Goal: Transaction & Acquisition: Download file/media

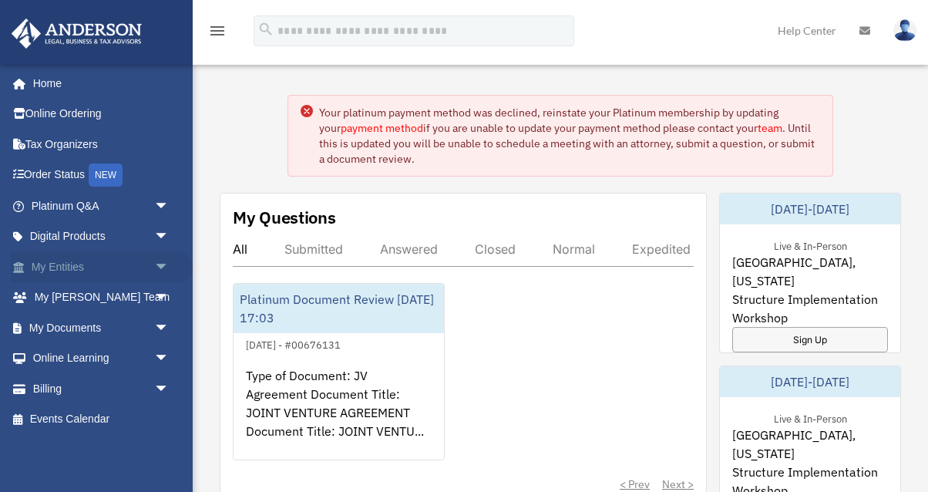
click at [165, 273] on span "arrow_drop_down" at bounding box center [169, 267] width 31 height 32
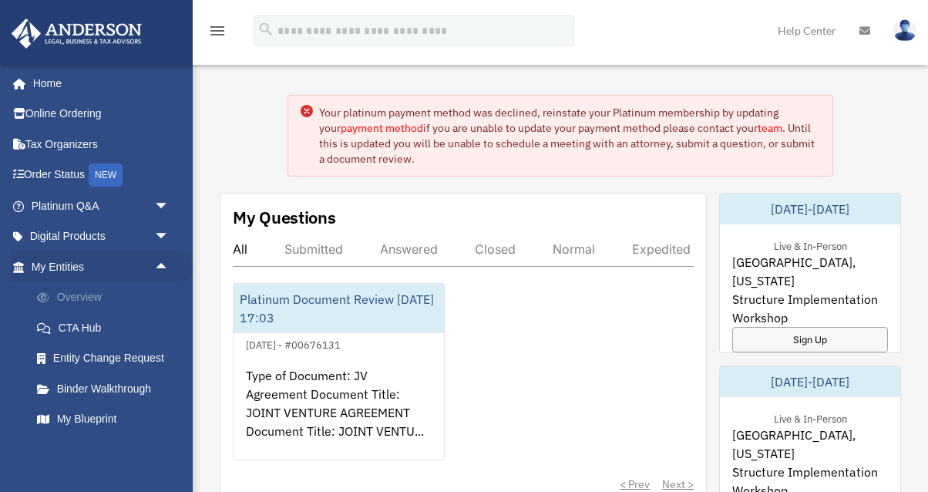
click at [117, 301] on link "Overview" at bounding box center [107, 297] width 171 height 31
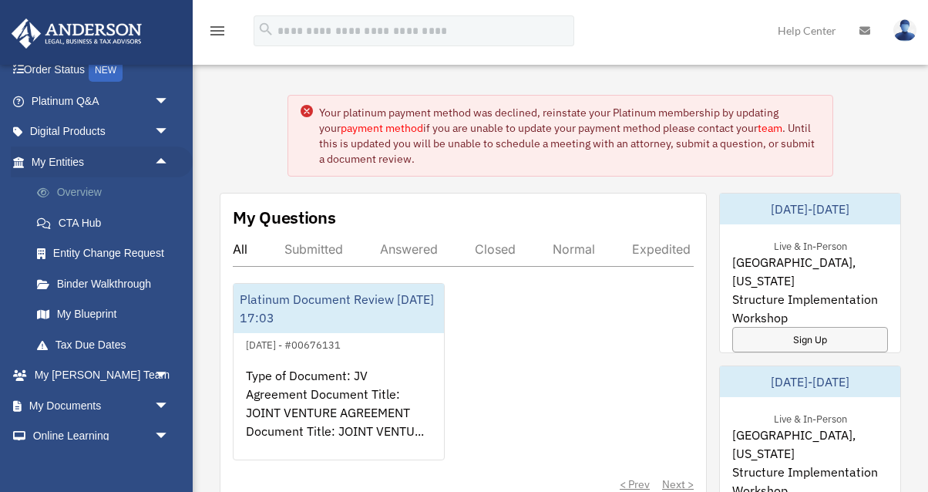
scroll to position [86, 0]
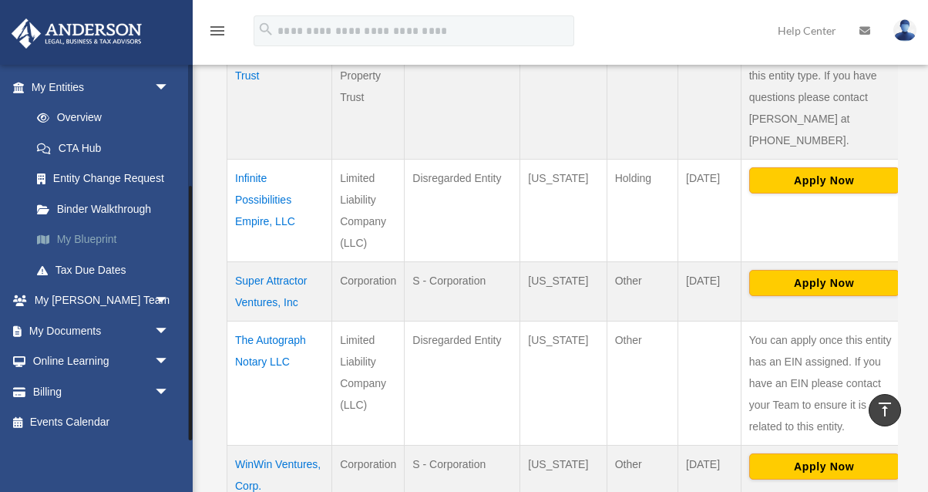
scroll to position [180, 0]
click at [126, 336] on link "My Documents arrow_drop_down" at bounding box center [102, 329] width 182 height 31
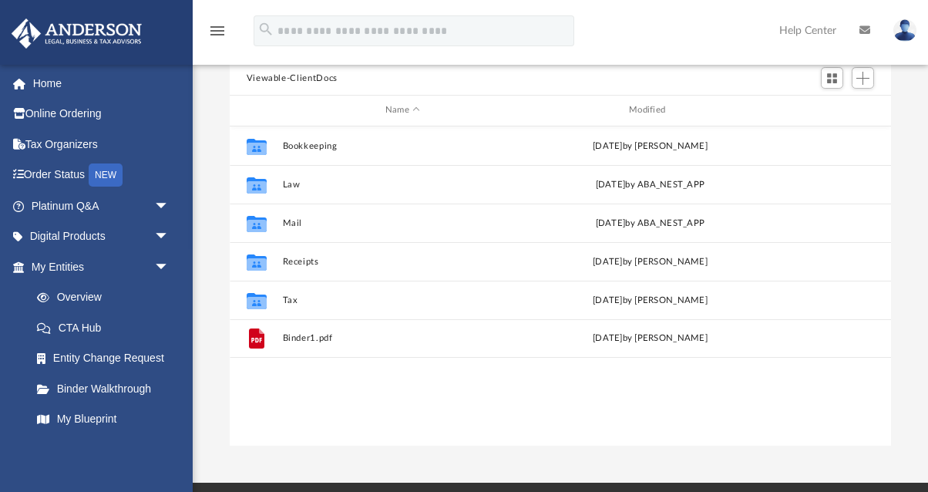
scroll to position [133, 0]
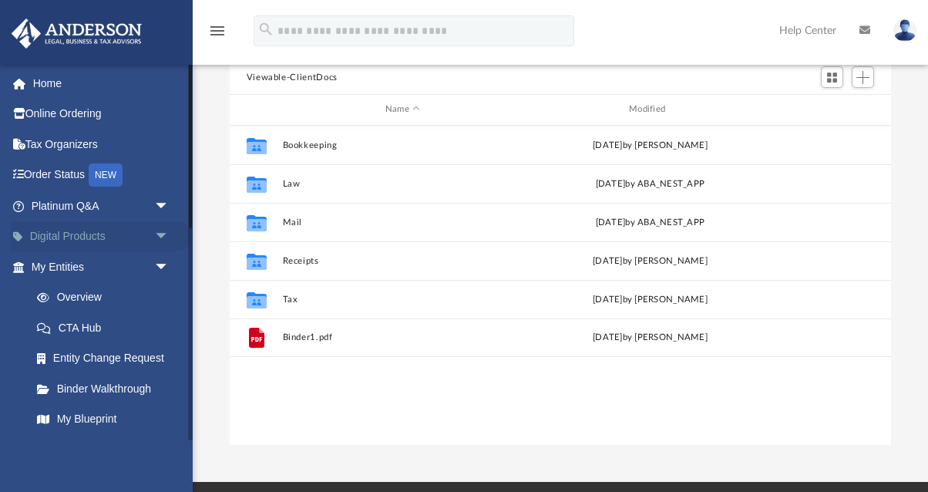
click at [159, 240] on span "arrow_drop_down" at bounding box center [169, 237] width 31 height 32
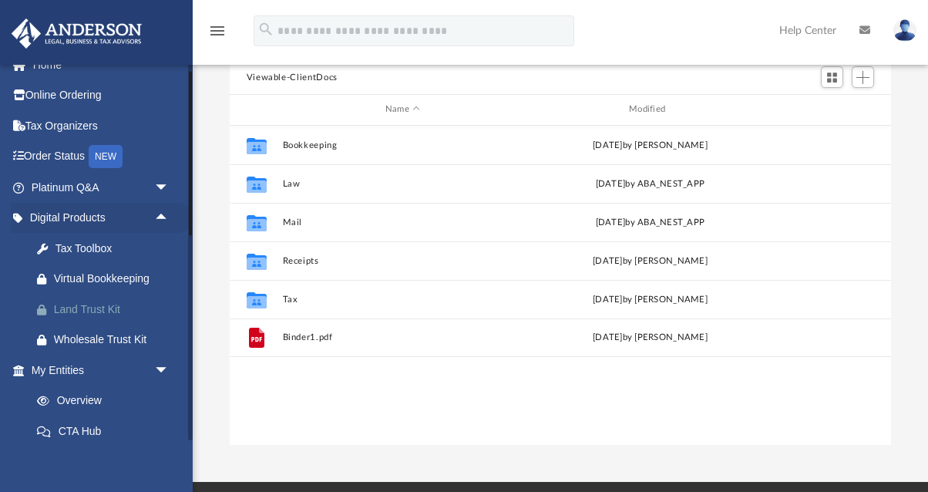
scroll to position [21, 0]
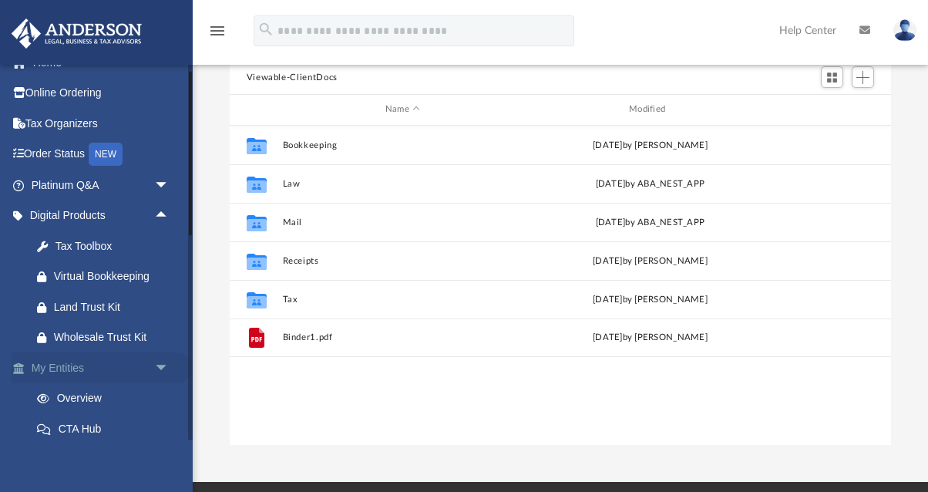
click at [159, 364] on span "arrow_drop_down" at bounding box center [169, 368] width 31 height 32
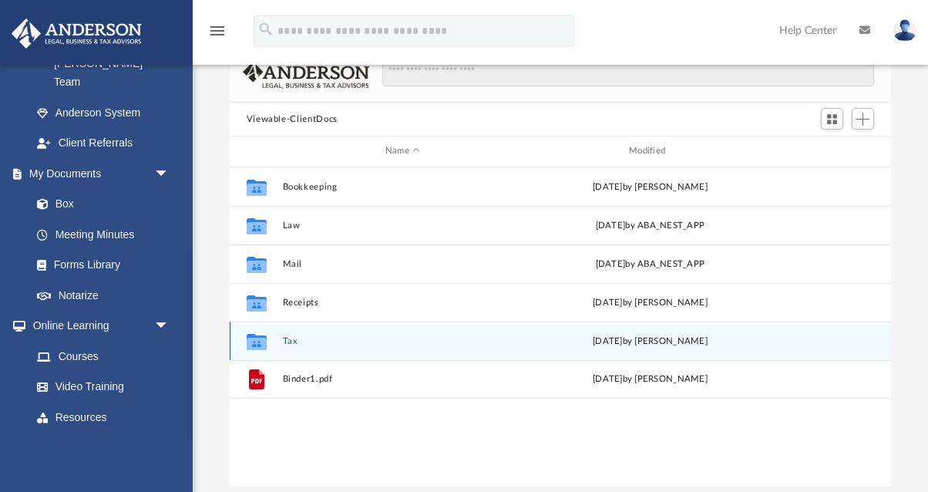
scroll to position [69, 0]
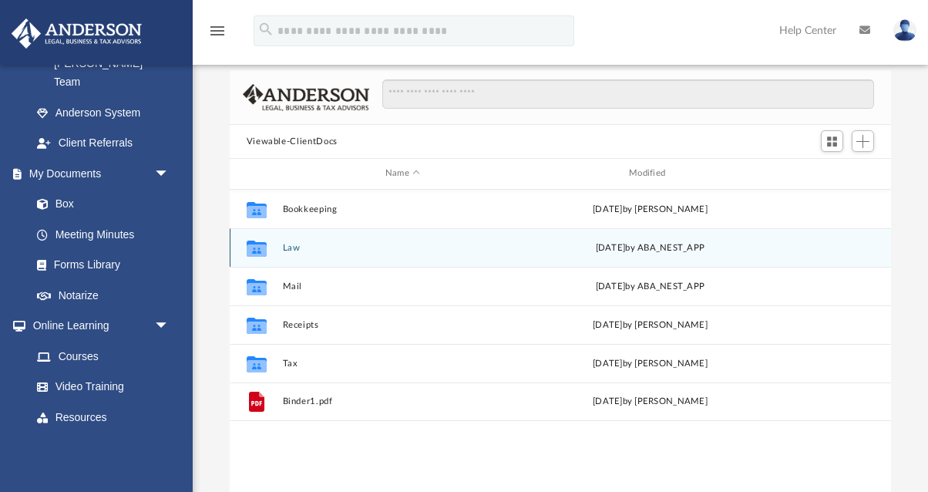
click at [336, 258] on div "Collaborated Folder Law Sat May 10 2025 by ABA_NEST_APP" at bounding box center [561, 247] width 662 height 39
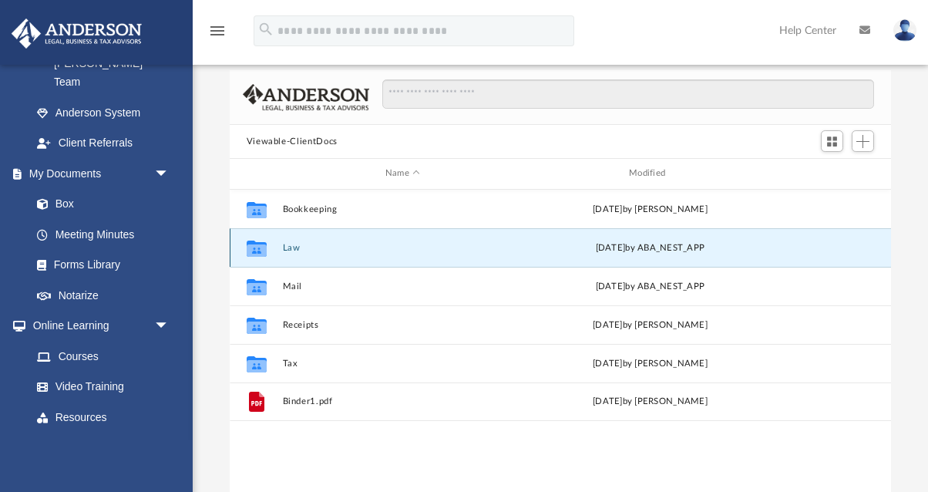
click at [336, 258] on div "Collaborated Folder Law Sat May 10 2025 by ABA_NEST_APP" at bounding box center [561, 247] width 662 height 39
click at [286, 248] on button "Law" at bounding box center [402, 248] width 240 height 10
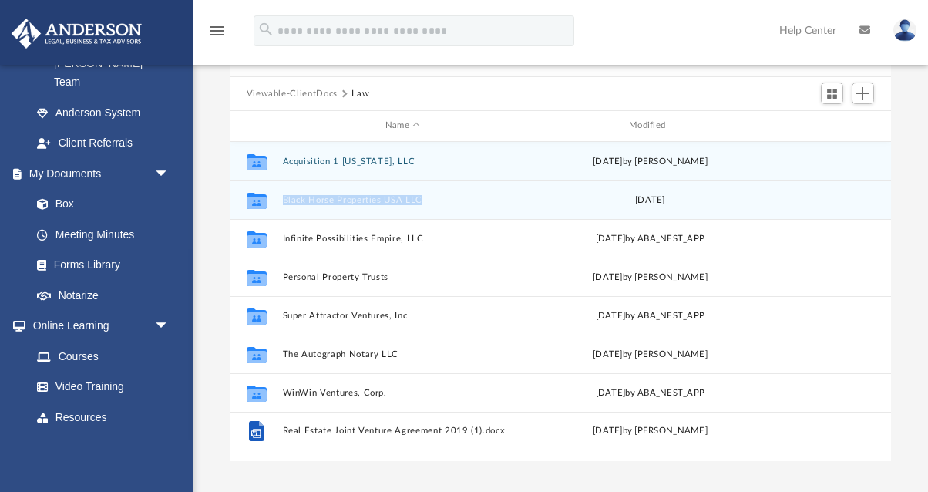
scroll to position [122, 0]
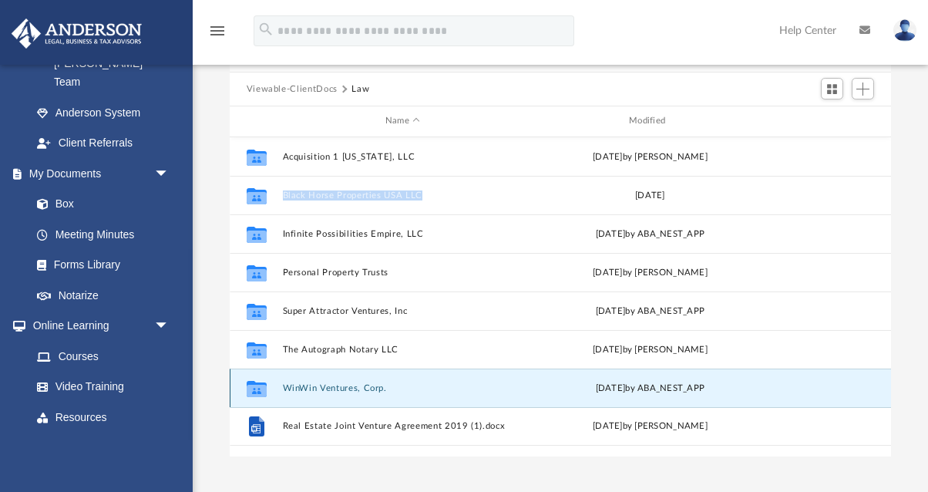
click at [330, 386] on button "WinWin Ventures, Corp." at bounding box center [402, 388] width 240 height 10
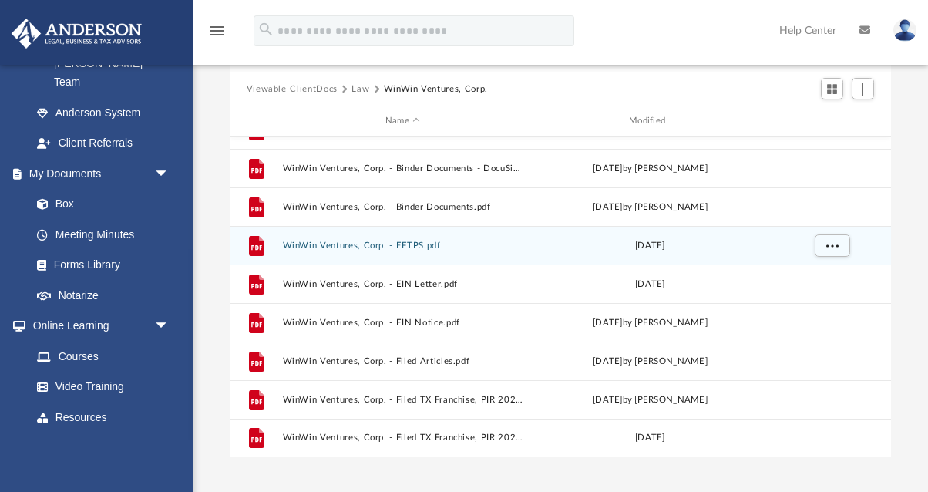
scroll to position [141, 0]
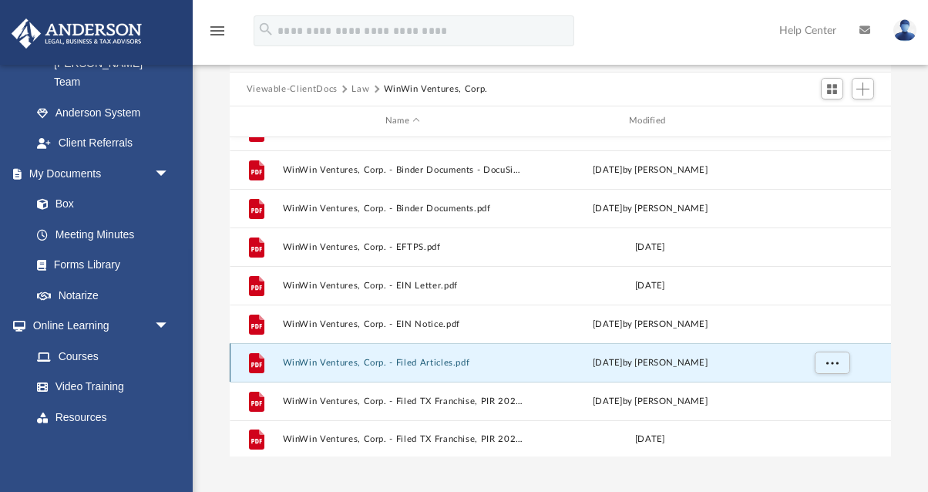
click at [323, 366] on button "WinWin Ventures, Corp. - Filed Articles.pdf" at bounding box center [402, 363] width 240 height 10
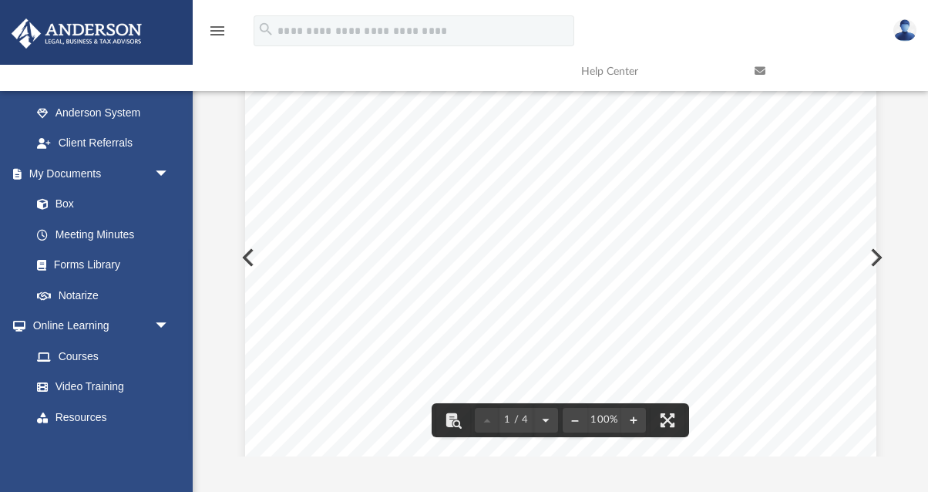
scroll to position [0, 0]
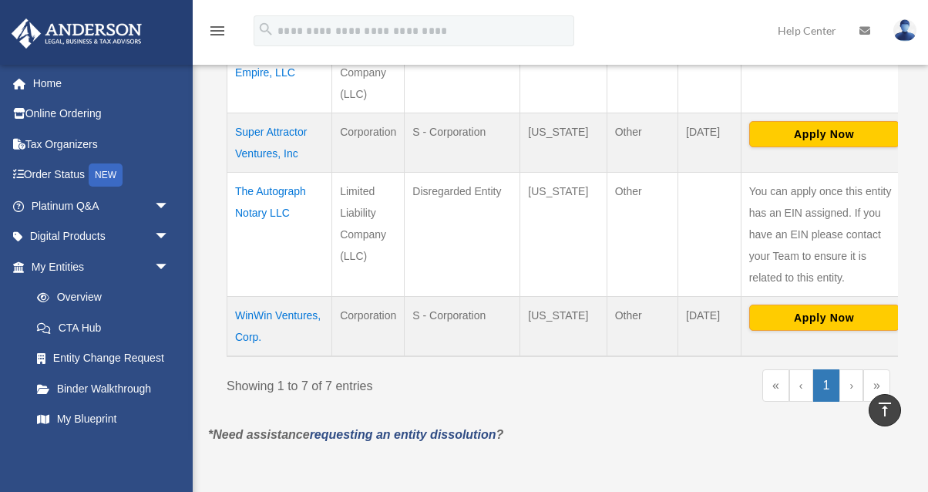
scroll to position [851, 0]
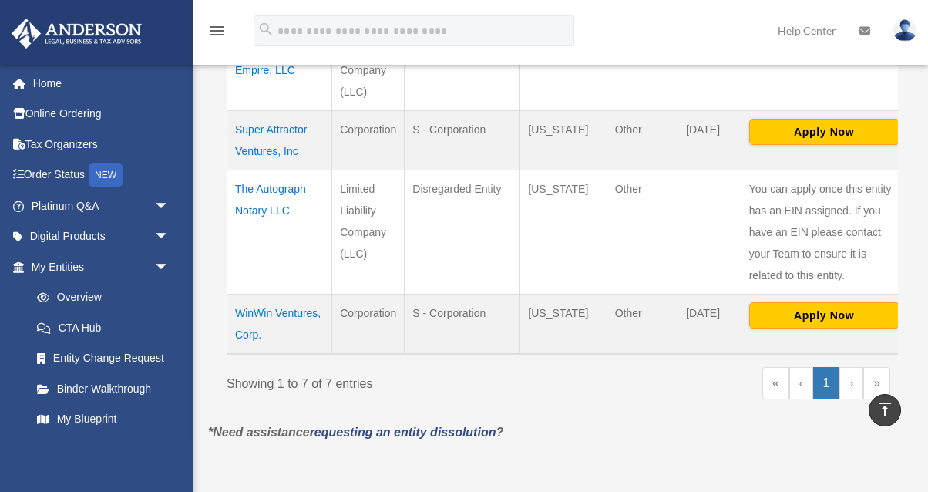
click at [250, 335] on td "WinWin Ventures, Corp." at bounding box center [279, 324] width 105 height 60
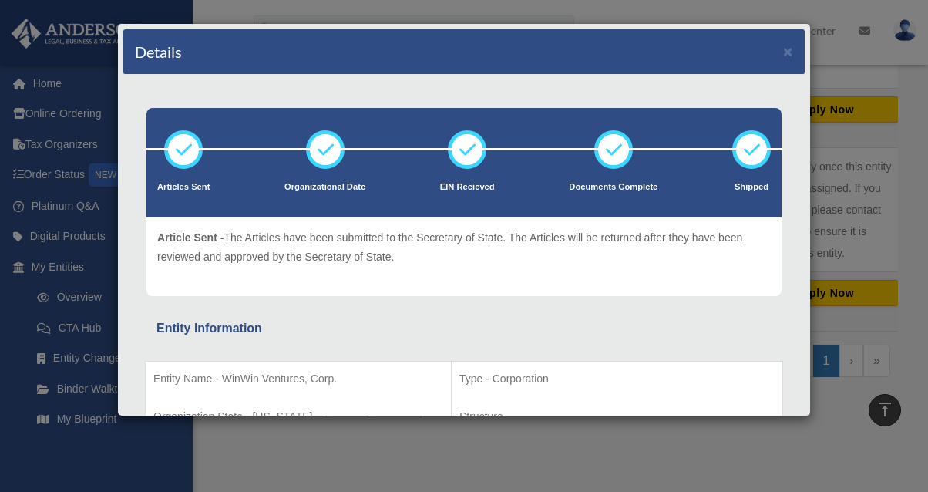
scroll to position [874, 0]
click at [788, 54] on button "×" at bounding box center [788, 51] width 10 height 16
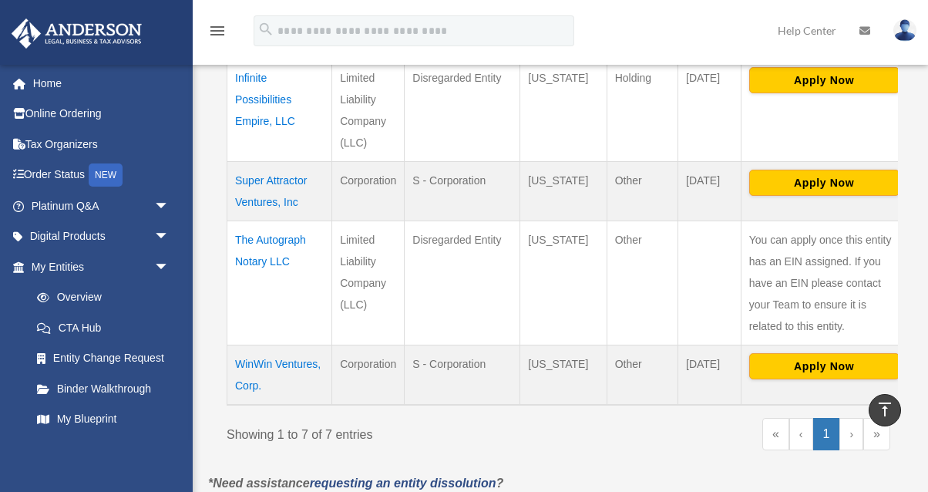
scroll to position [833, 0]
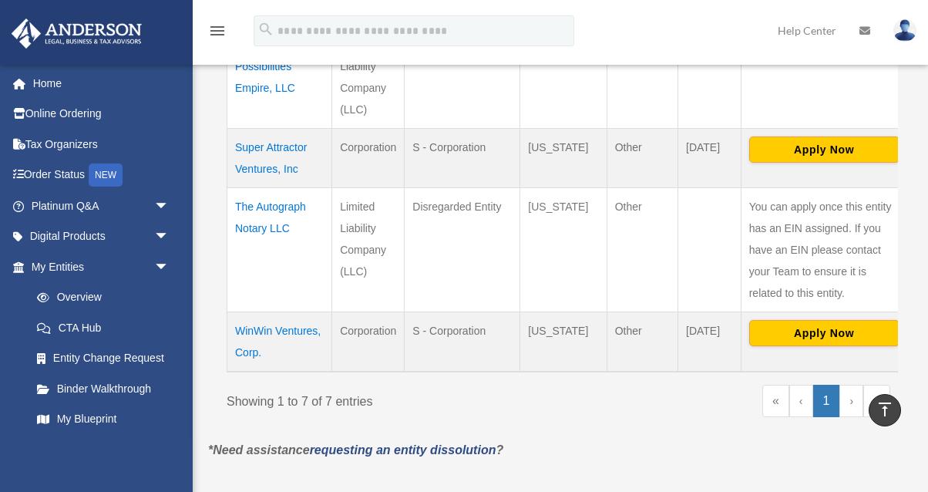
click at [258, 349] on td "WinWin Ventures, Corp." at bounding box center [279, 342] width 105 height 60
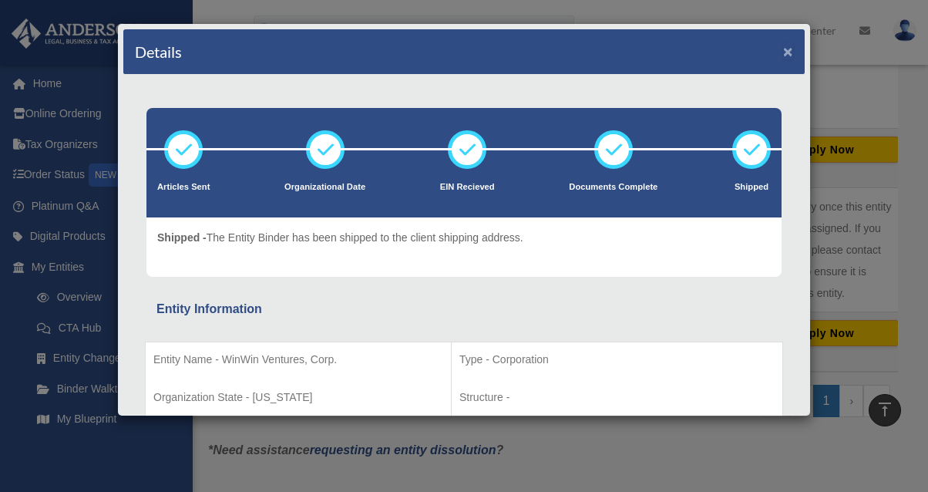
click at [790, 51] on button "×" at bounding box center [788, 51] width 10 height 16
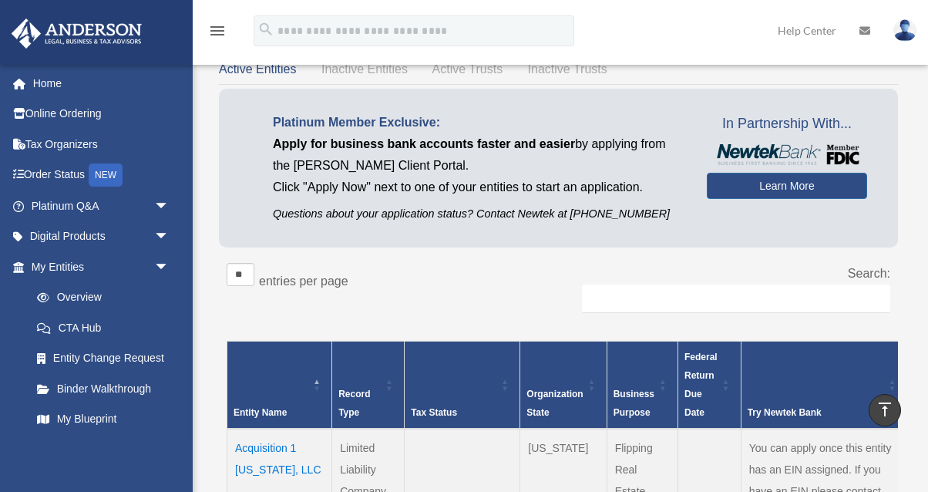
scroll to position [0, 0]
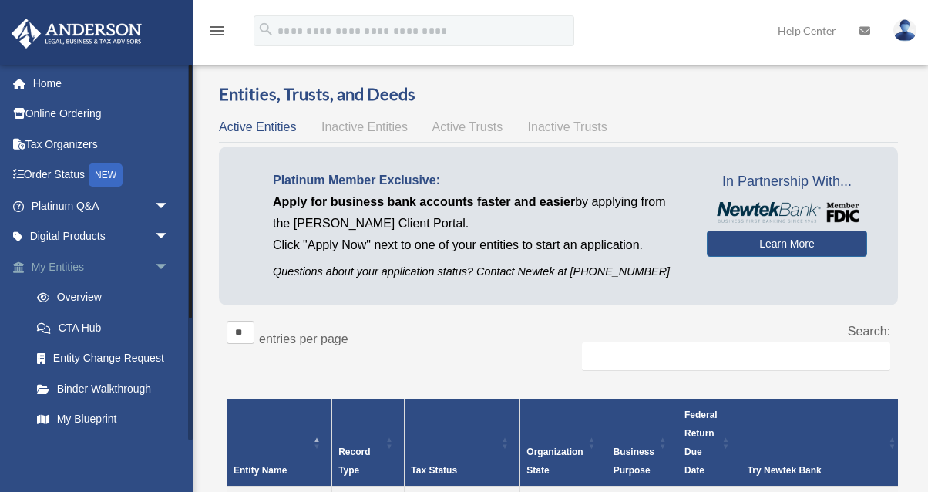
click at [154, 267] on span "arrow_drop_down" at bounding box center [169, 267] width 31 height 32
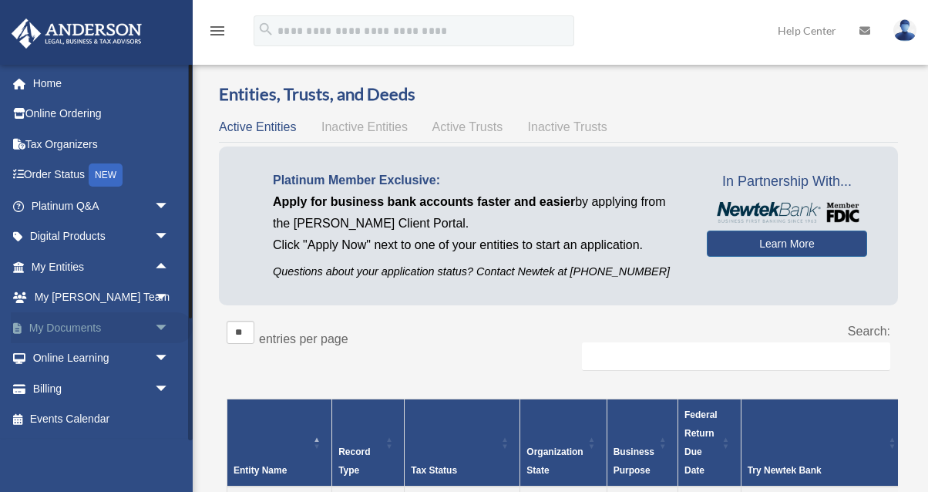
click at [139, 328] on link "My Documents arrow_drop_down" at bounding box center [102, 327] width 182 height 31
click at [158, 328] on span "arrow_drop_down" at bounding box center [169, 328] width 31 height 32
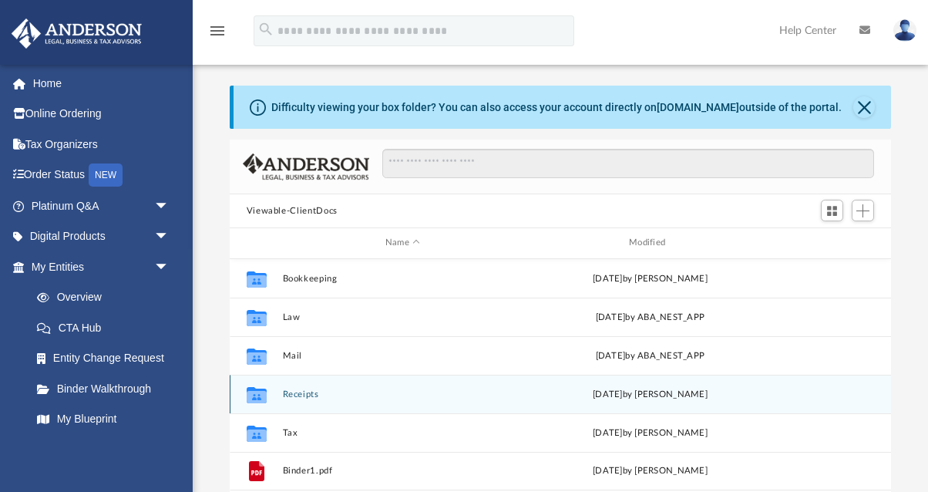
scroll to position [350, 661]
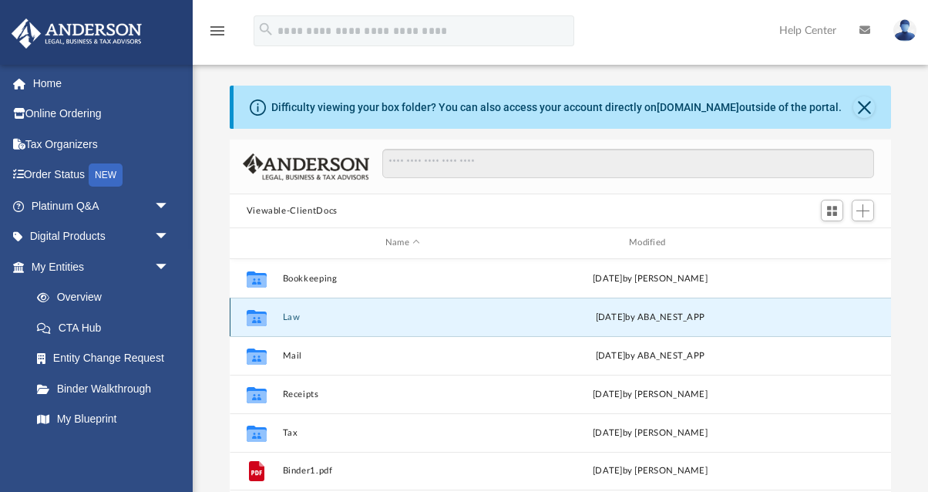
click at [357, 321] on button "Law" at bounding box center [402, 317] width 240 height 10
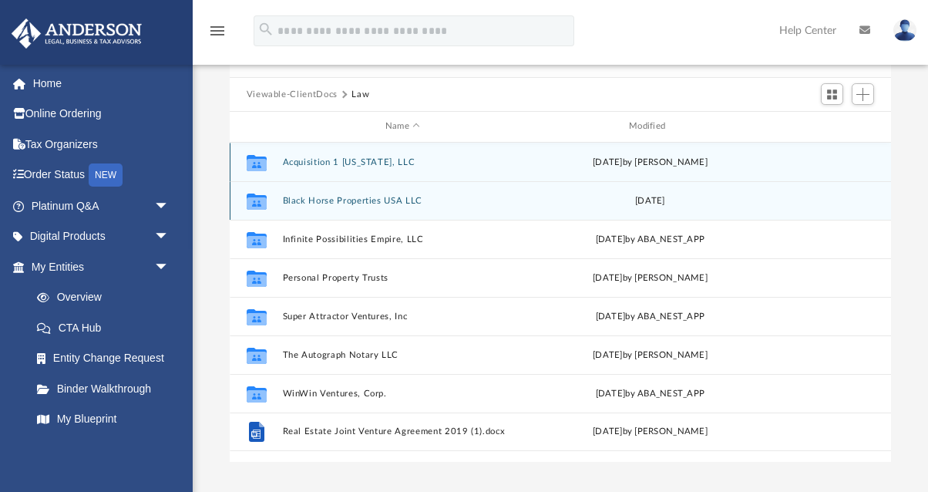
scroll to position [131, 0]
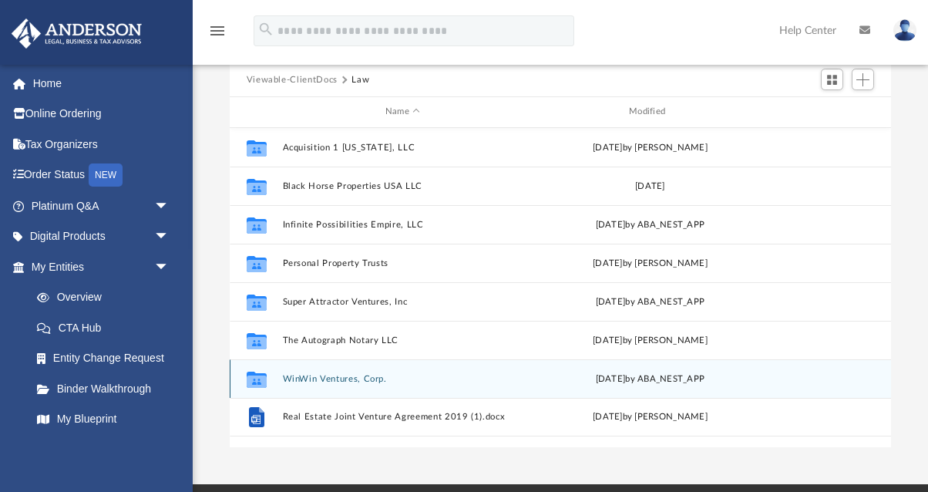
click at [347, 379] on button "WinWin Ventures, Corp." at bounding box center [402, 379] width 240 height 10
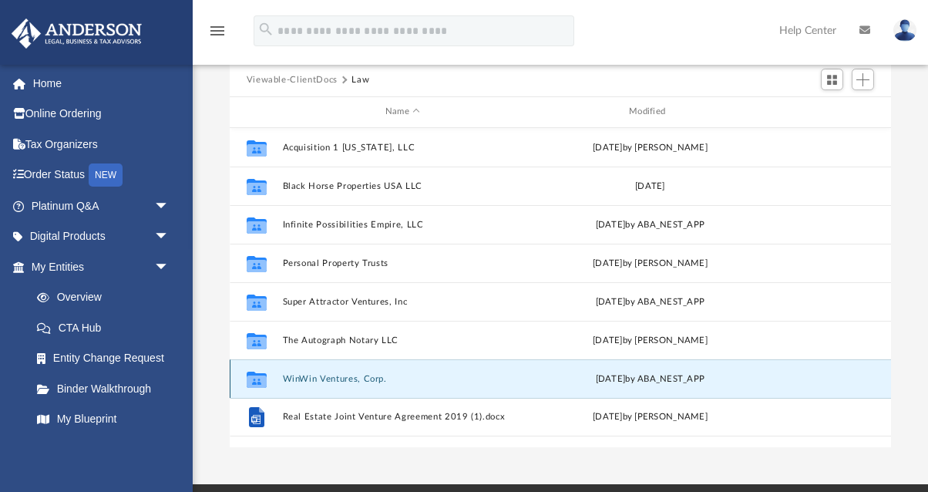
click at [347, 379] on button "WinWin Ventures, Corp." at bounding box center [402, 379] width 240 height 10
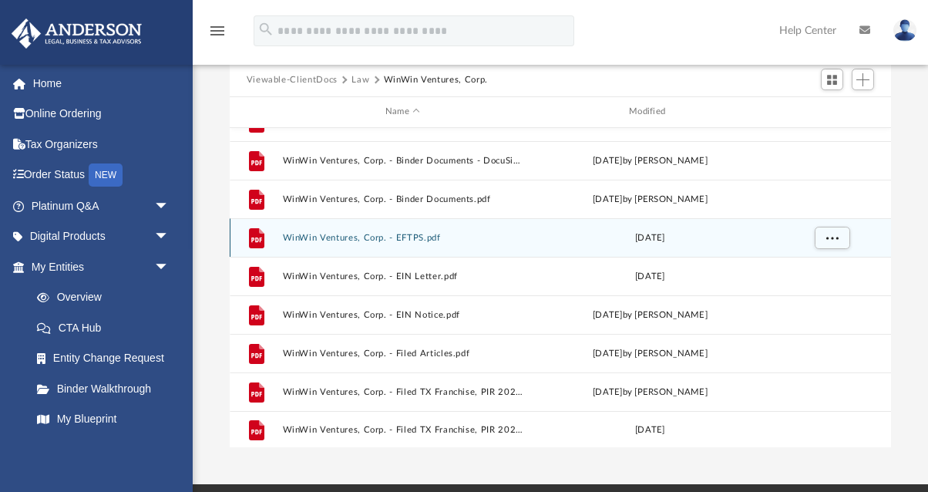
scroll to position [143, 0]
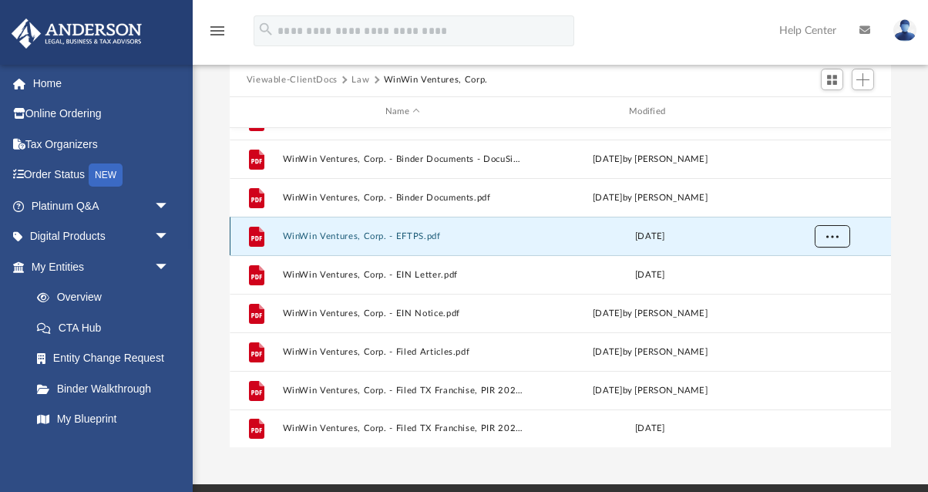
click at [842, 235] on button "More options" at bounding box center [831, 235] width 35 height 23
click at [828, 265] on li "Preview" at bounding box center [817, 267] width 45 height 16
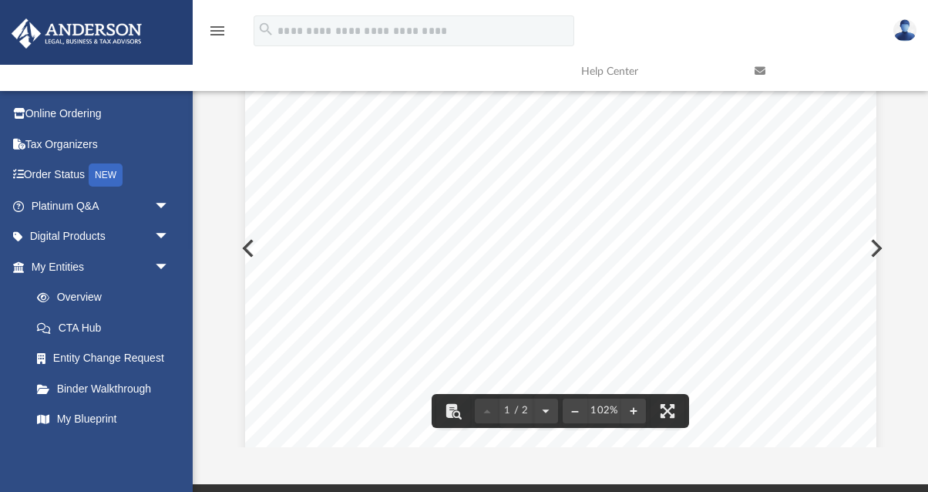
scroll to position [0, 0]
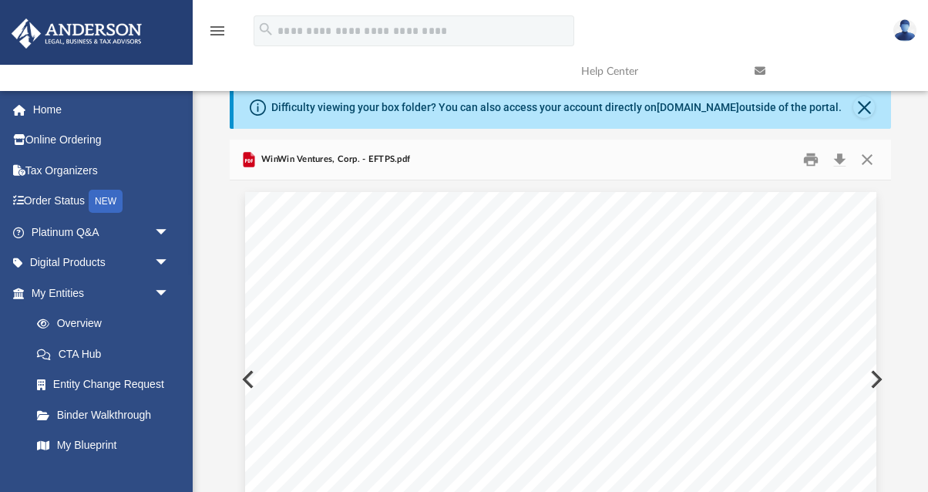
click at [240, 379] on button "Preview" at bounding box center [247, 379] width 34 height 43
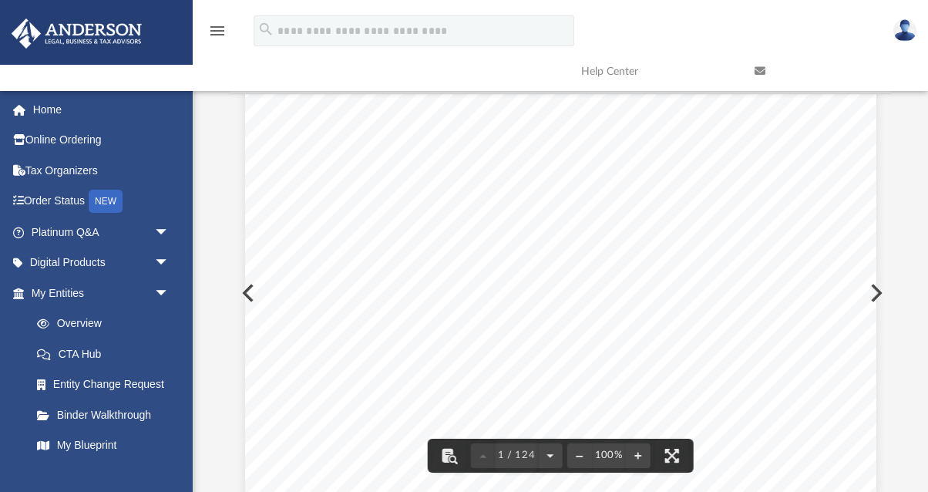
scroll to position [142, 0]
click at [873, 298] on div "June 28, 2022 Amber M. Houmes 2732 Springwood Georgetown, TX 78628 Re: WinWin V…" at bounding box center [560, 372] width 631 height 817
click at [878, 296] on button "Preview" at bounding box center [875, 292] width 34 height 43
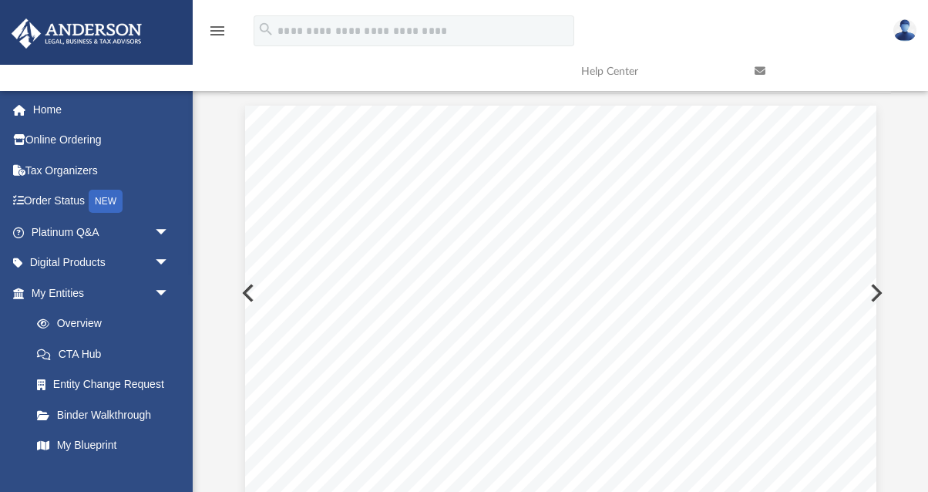
click at [878, 296] on button "Preview" at bounding box center [875, 292] width 34 height 43
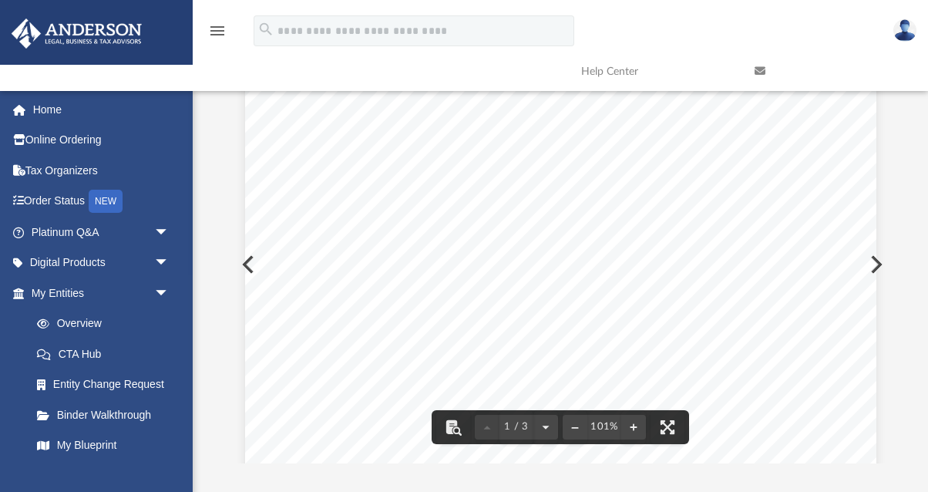
scroll to position [0, 0]
click at [850, 109] on div "Page 1" at bounding box center [560, 484] width 631 height 815
click at [852, 109] on div "Page 1" at bounding box center [560, 484] width 631 height 815
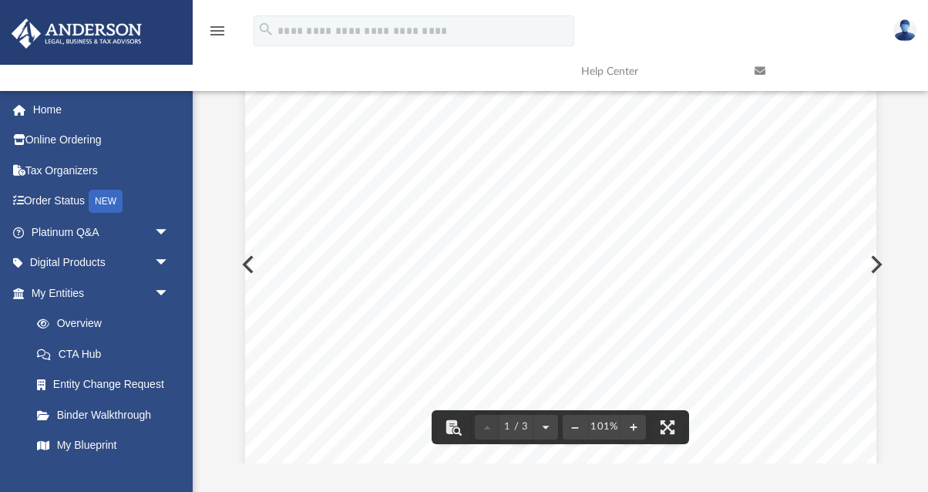
click at [852, 109] on div "Page 1" at bounding box center [560, 484] width 631 height 815
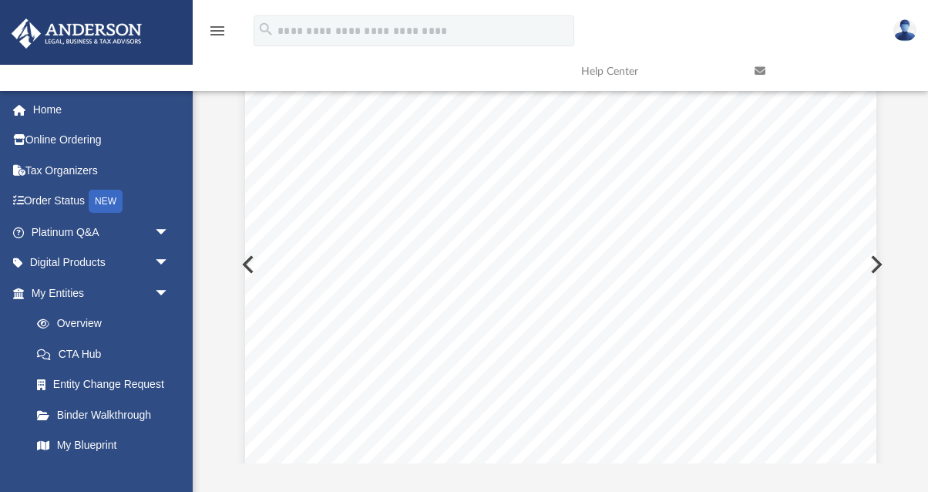
click at [852, 109] on div "Page 1" at bounding box center [560, 484] width 631 height 815
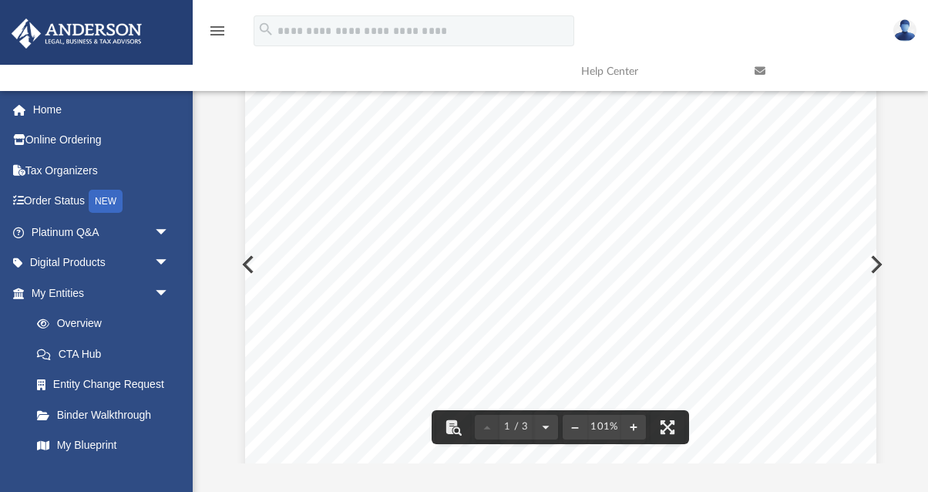
click at [242, 261] on button "Preview" at bounding box center [247, 264] width 34 height 43
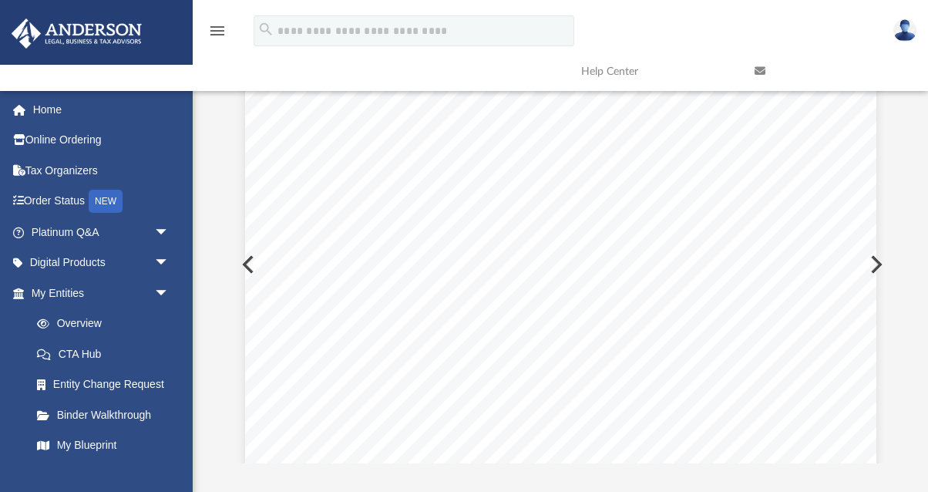
click at [242, 261] on button "Preview" at bounding box center [247, 264] width 34 height 43
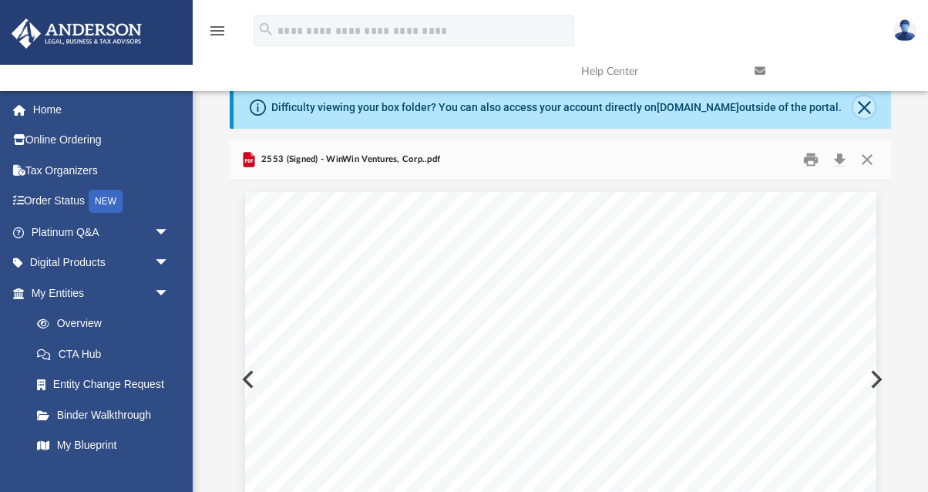
click at [860, 116] on button "Close" at bounding box center [864, 107] width 22 height 22
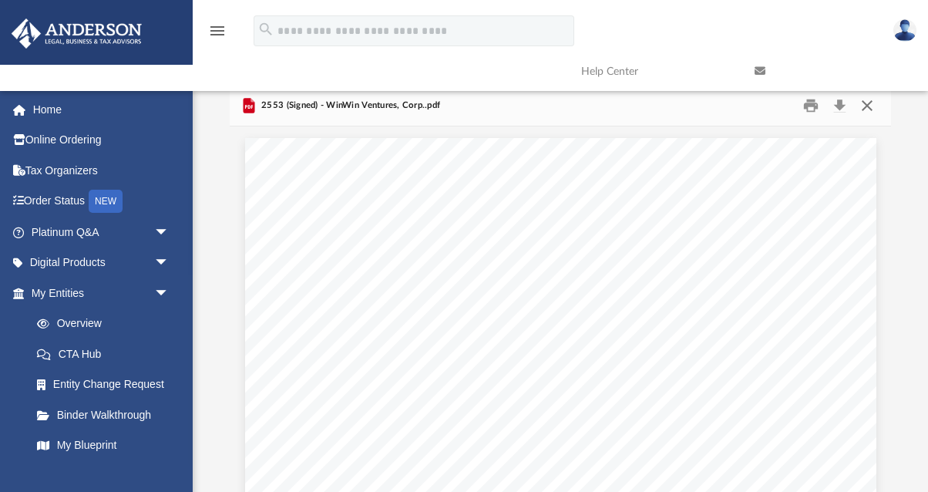
click at [860, 116] on button "Close" at bounding box center [867, 106] width 28 height 24
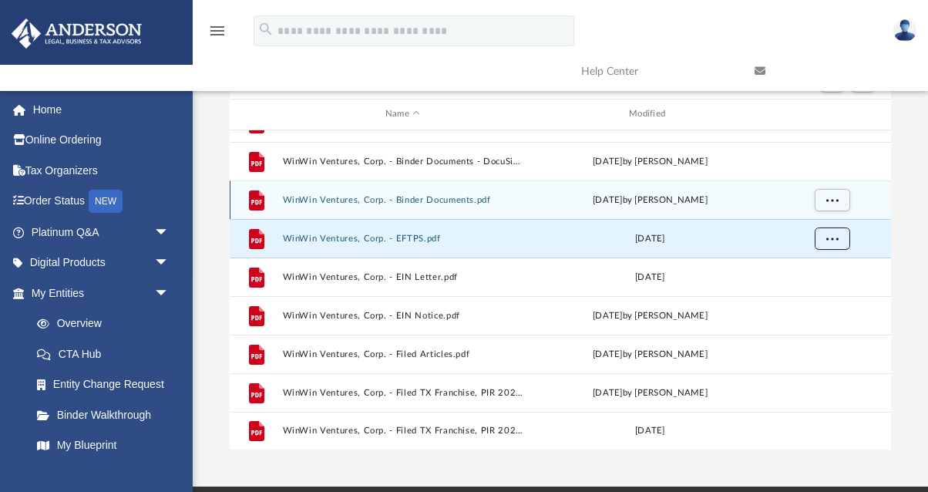
scroll to position [76, 0]
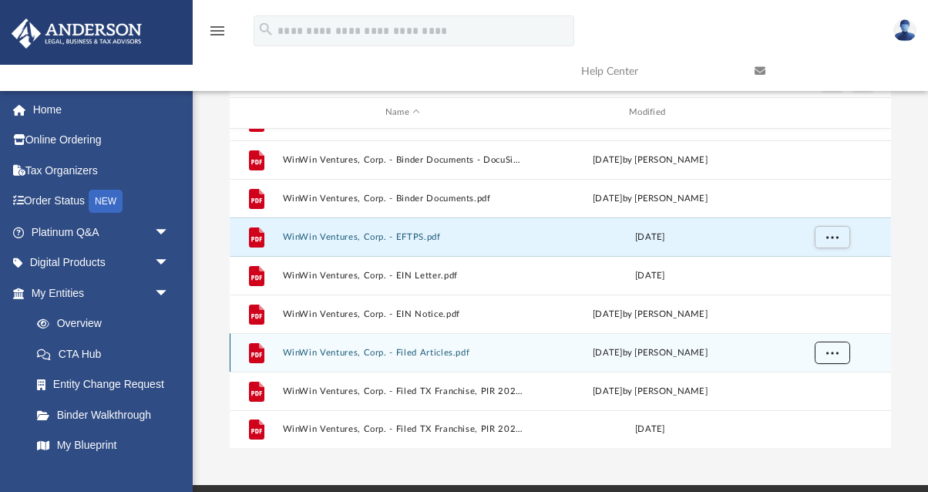
click at [821, 350] on button "More options" at bounding box center [831, 352] width 35 height 23
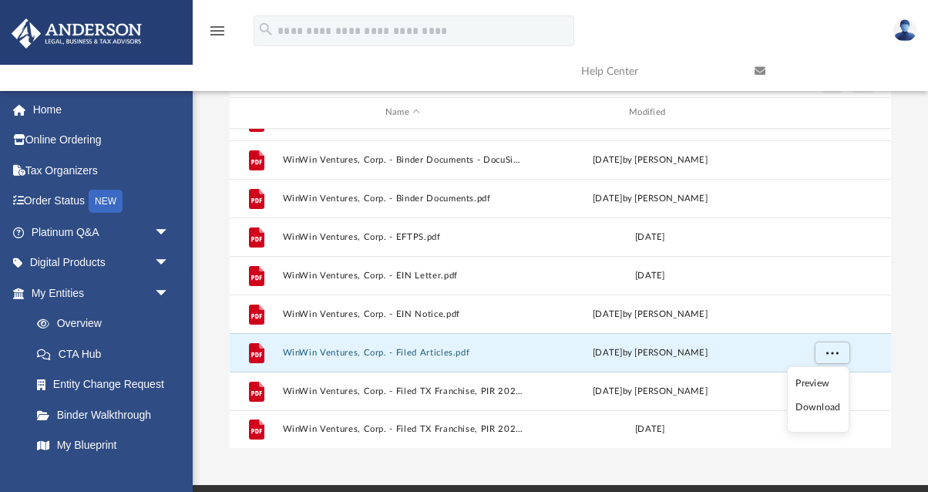
click at [811, 385] on li "Preview" at bounding box center [817, 383] width 45 height 16
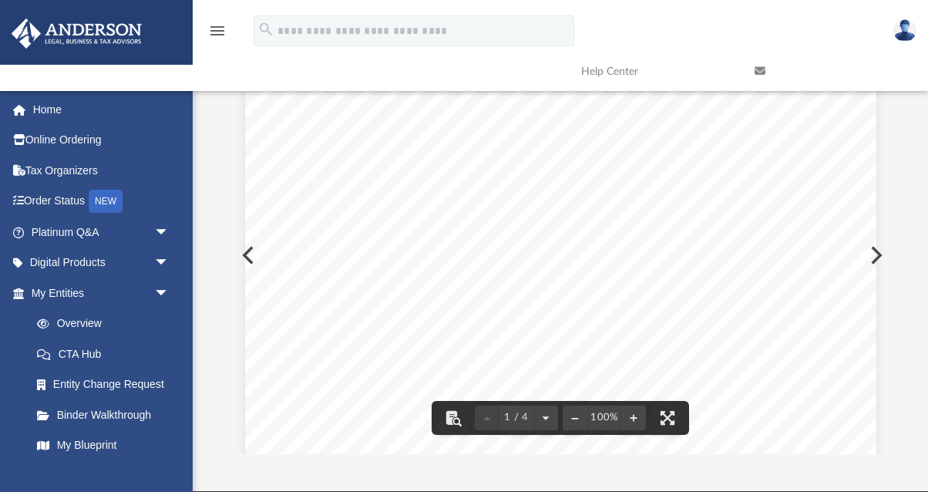
scroll to position [0, 0]
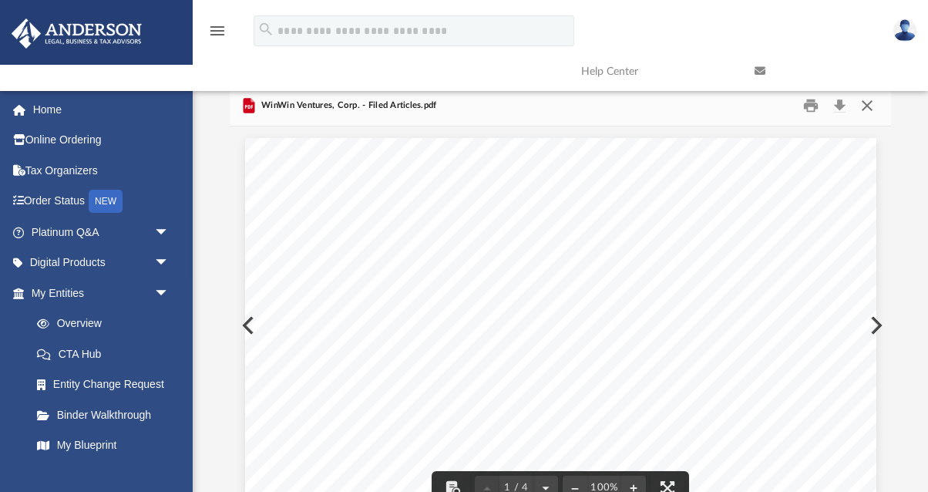
click at [869, 110] on button "Close" at bounding box center [867, 106] width 28 height 24
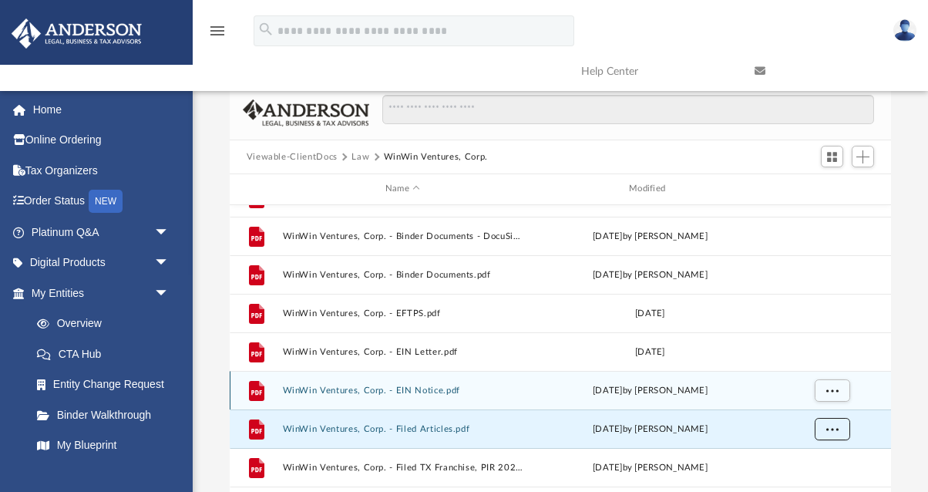
scroll to position [54, 0]
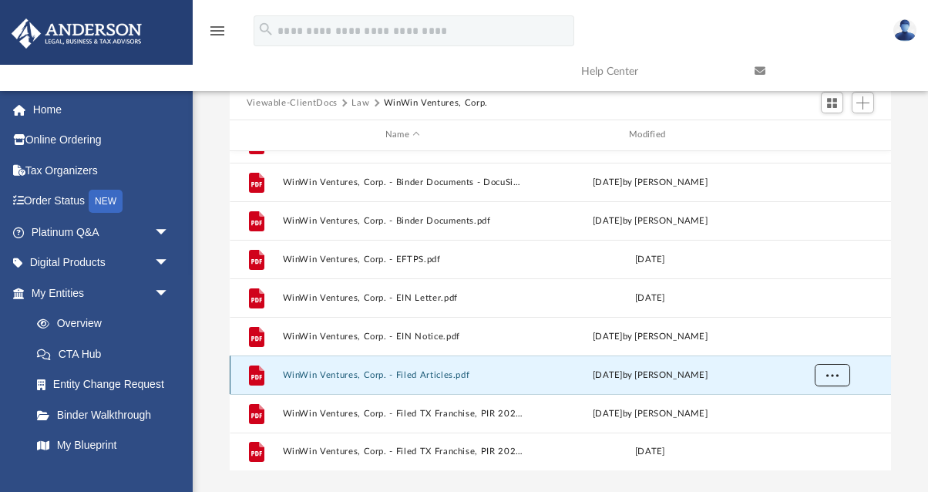
click at [832, 381] on button "More options" at bounding box center [831, 374] width 35 height 23
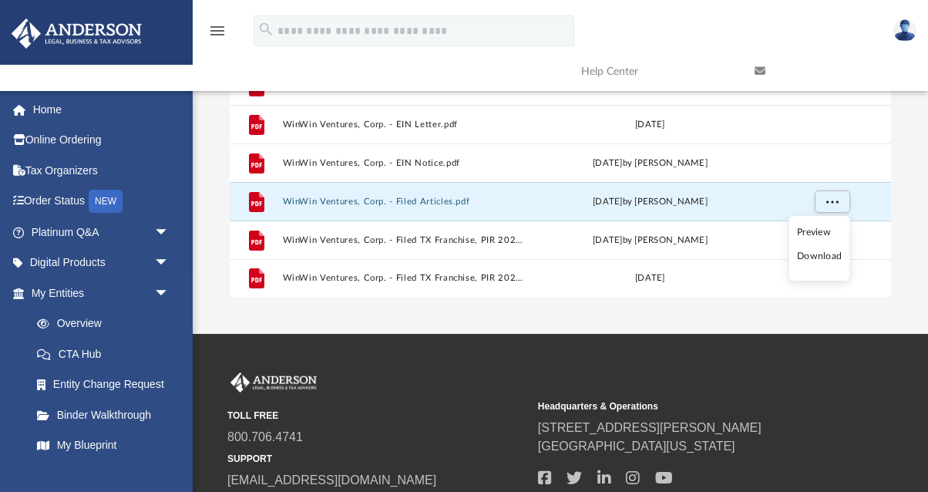
scroll to position [254, 0]
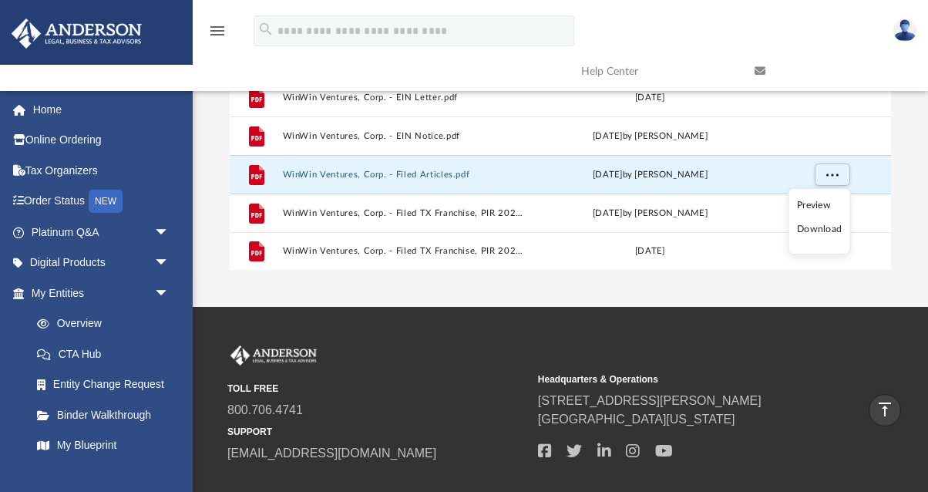
click at [828, 236] on li "Download" at bounding box center [819, 229] width 45 height 16
click at [825, 174] on button "More options" at bounding box center [831, 174] width 35 height 23
click at [905, 28] on img at bounding box center [904, 30] width 23 height 22
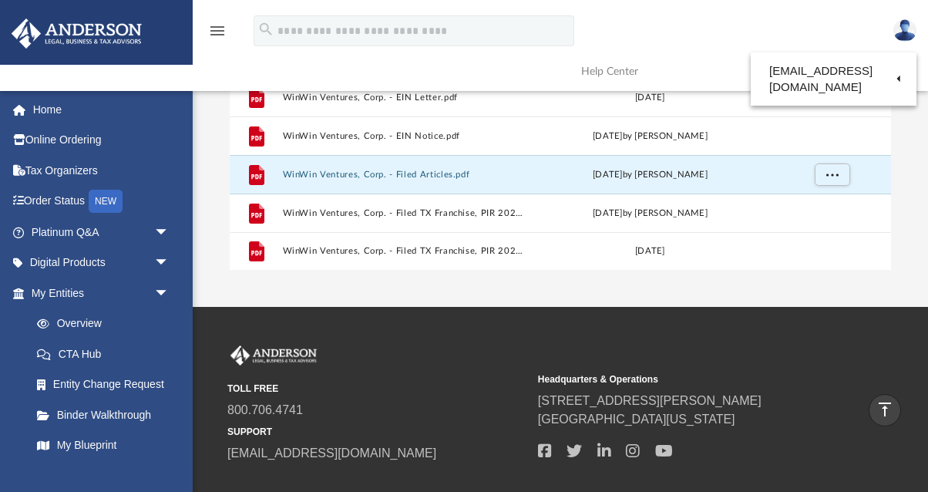
click at [902, 26] on img at bounding box center [904, 30] width 23 height 22
click at [905, 36] on img at bounding box center [904, 30] width 23 height 22
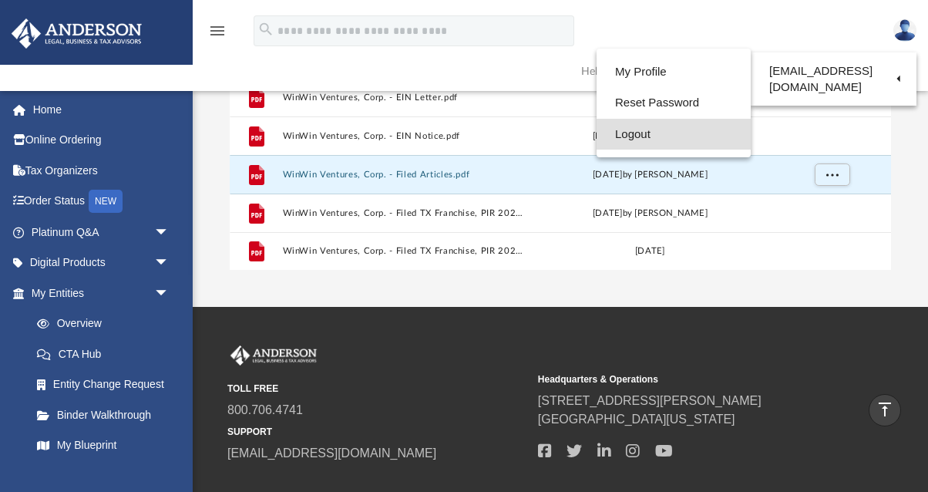
click at [674, 130] on link "Logout" at bounding box center [673, 135] width 154 height 32
